Goal: Task Accomplishment & Management: Complete application form

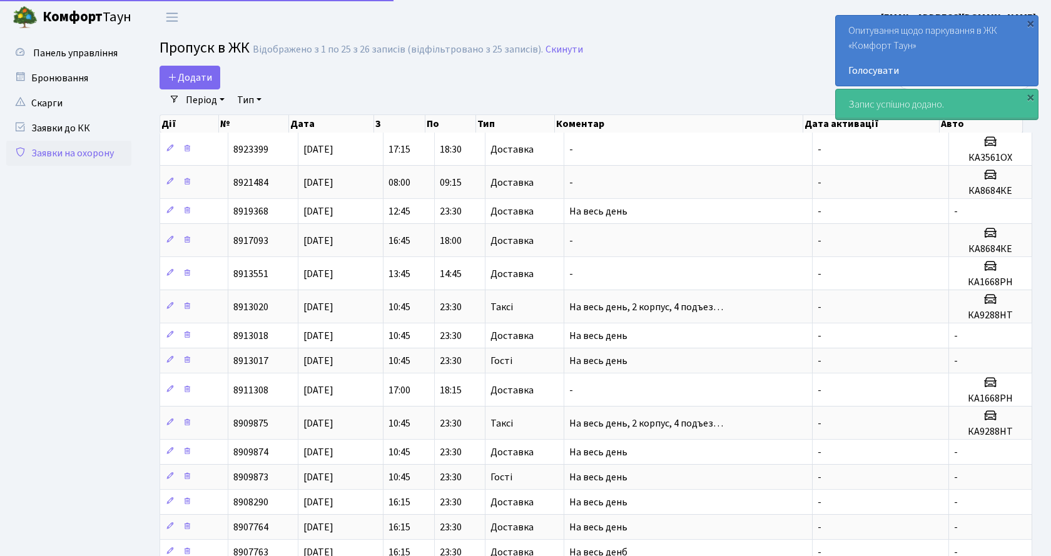
select select "25"
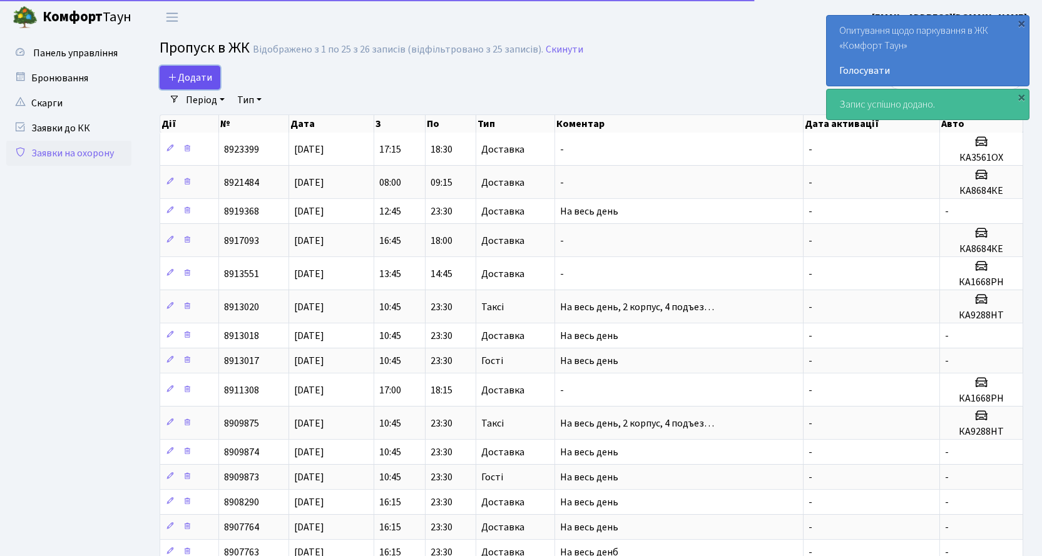
click at [203, 79] on span "Додати" at bounding box center [190, 78] width 44 height 14
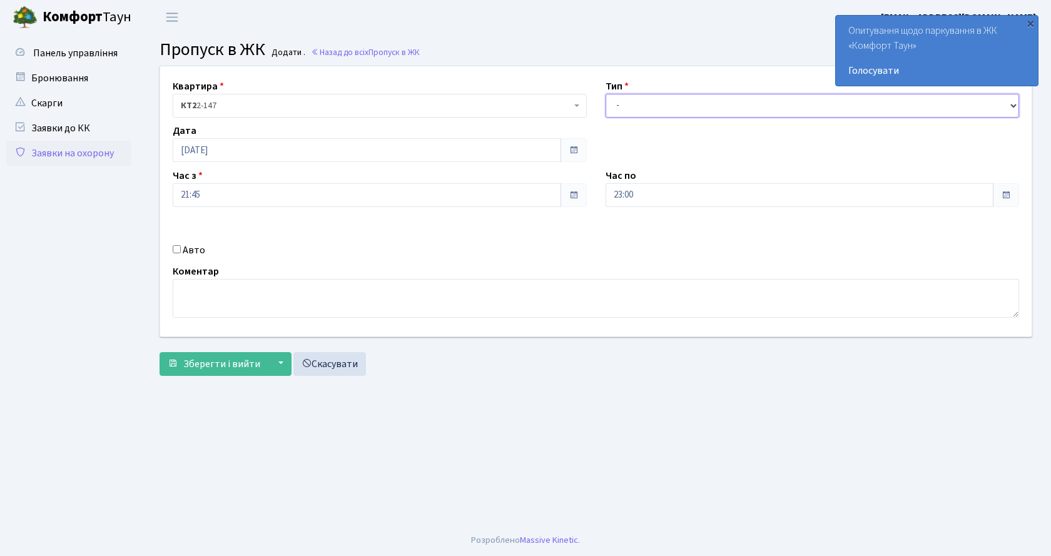
click at [674, 114] on select "- Доставка Таксі Гості Сервіс" at bounding box center [813, 106] width 414 height 24
select select "1"
click at [606, 94] on select "- Доставка Таксі Гості Сервіс" at bounding box center [813, 106] width 414 height 24
click at [185, 249] on label "Авто" at bounding box center [194, 250] width 23 height 15
click at [181, 249] on input "Авто" at bounding box center [177, 249] width 8 height 8
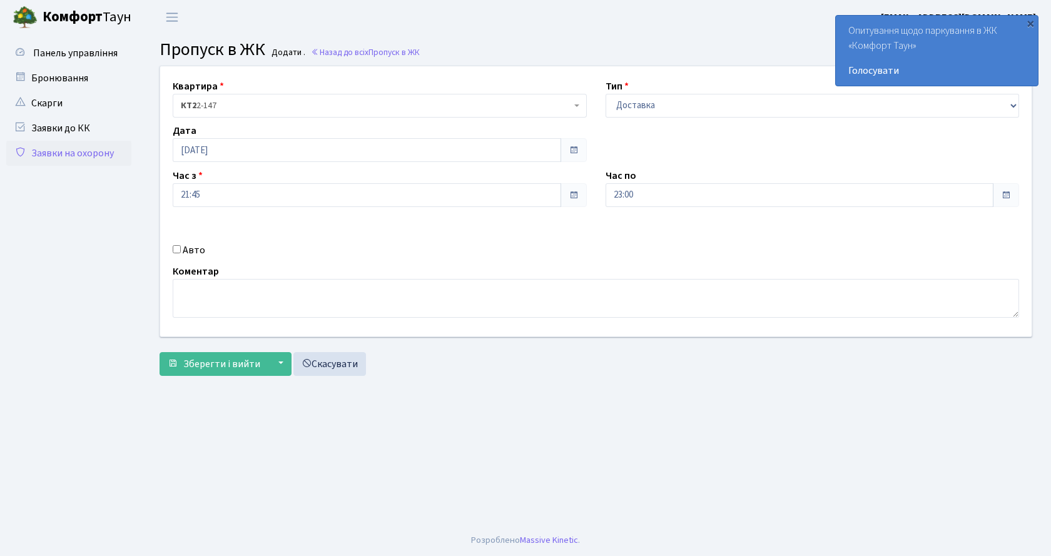
checkbox input "true"
click at [654, 242] on input "text" at bounding box center [813, 240] width 414 height 24
type input "ка5791ае"
click at [238, 367] on span "Зберегти і вийти" at bounding box center [221, 364] width 77 height 14
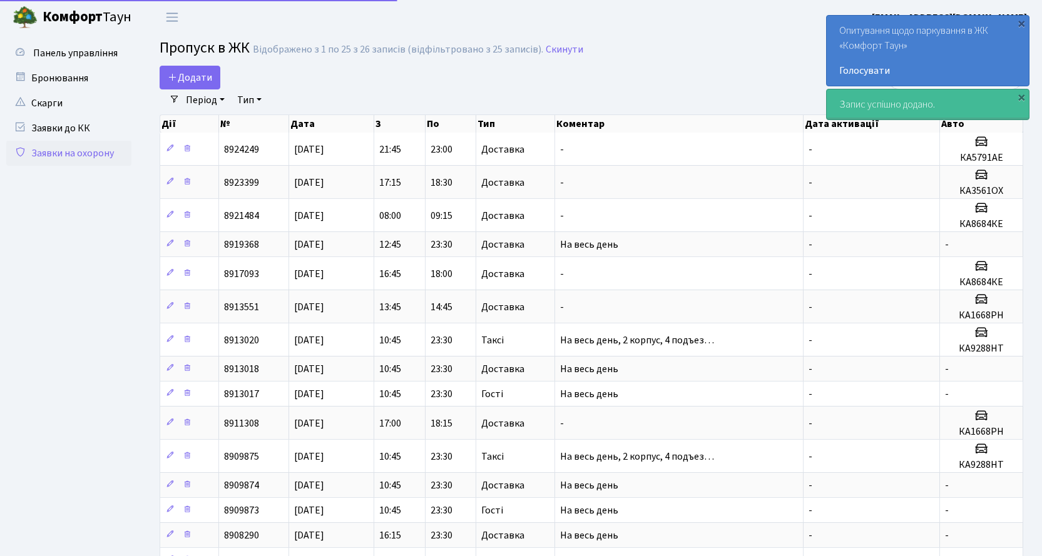
select select "25"
